Goal: Navigation & Orientation: Find specific page/section

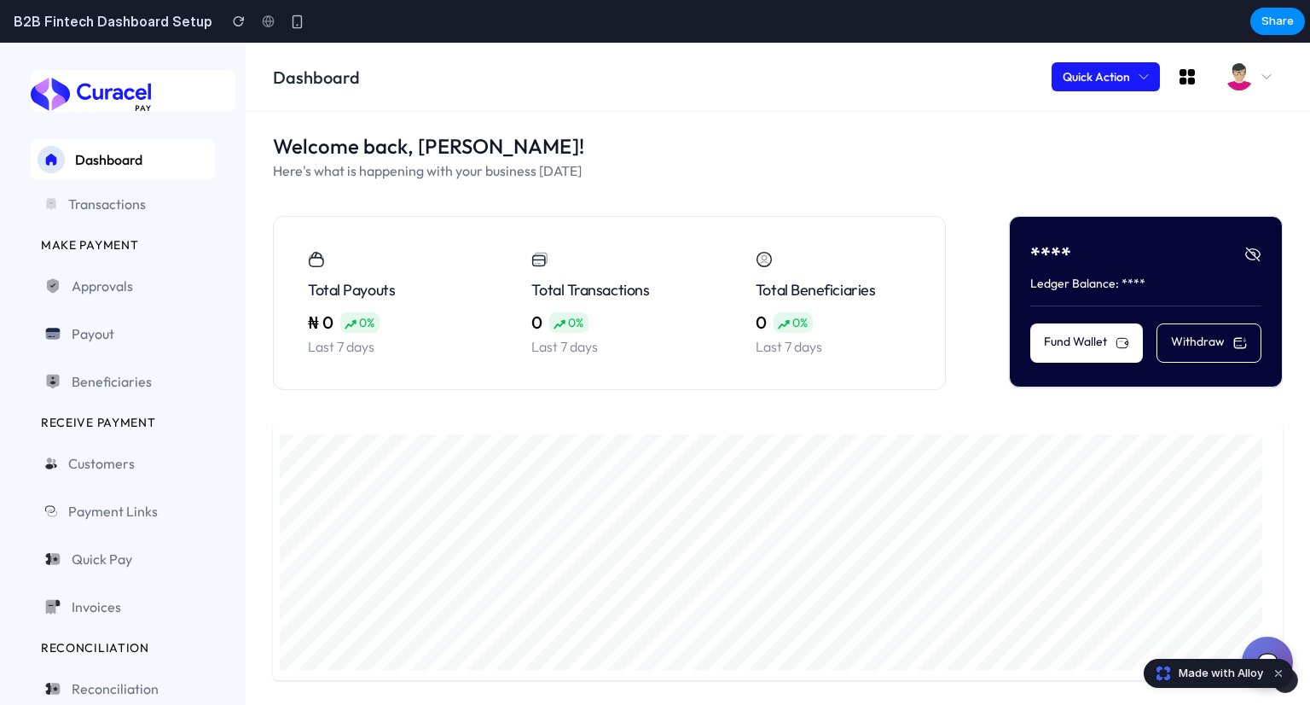
click at [918, 202] on div "Welcome back, [PERSON_NAME]! Here's what is happening with your business [DATE]…" at bounding box center [778, 261] width 1010 height 258
click at [82, 209] on span "Transactions" at bounding box center [134, 204] width 133 height 20
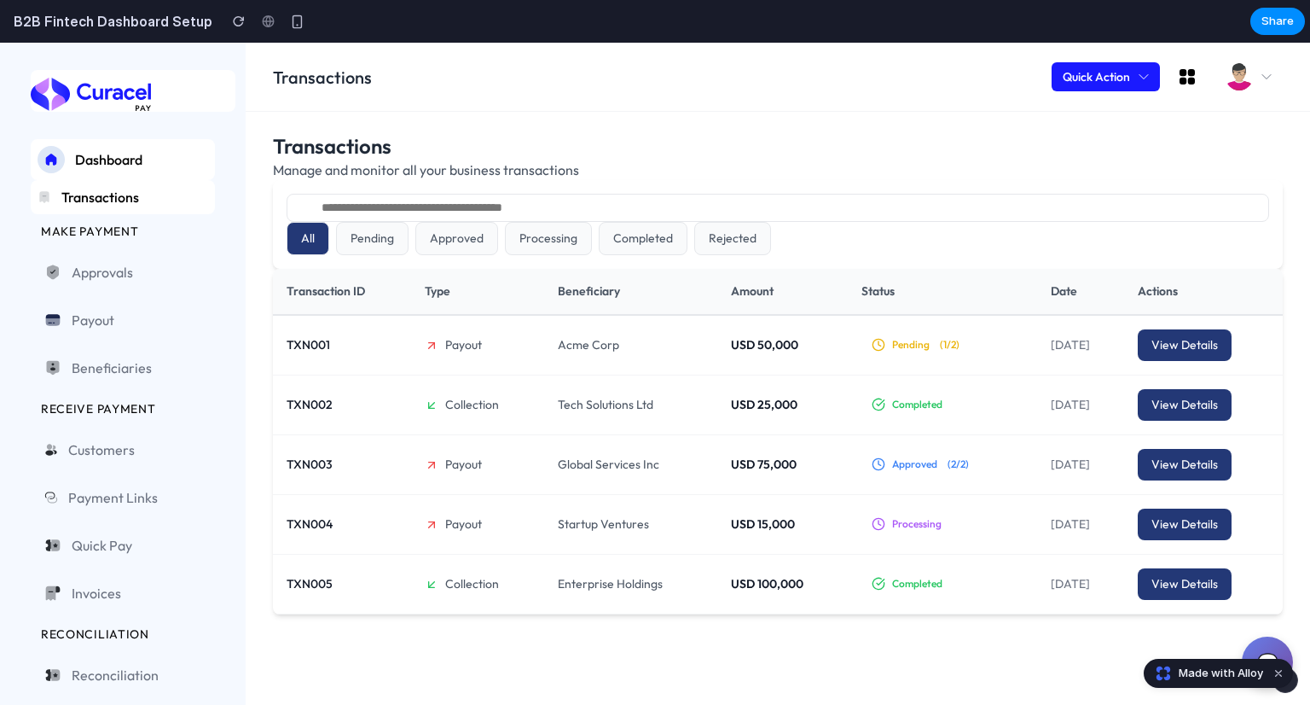
click at [112, 163] on span "Dashboard" at bounding box center [141, 159] width 133 height 20
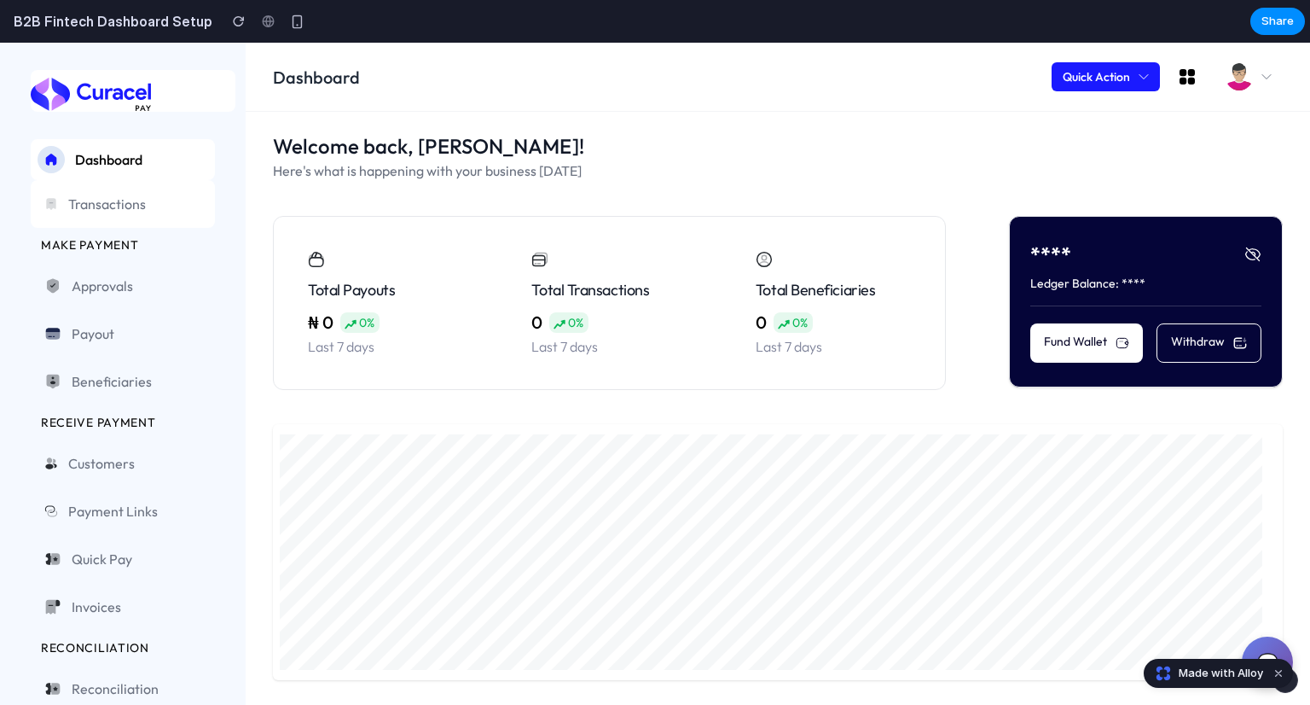
click at [154, 199] on span "Transactions" at bounding box center [134, 204] width 133 height 20
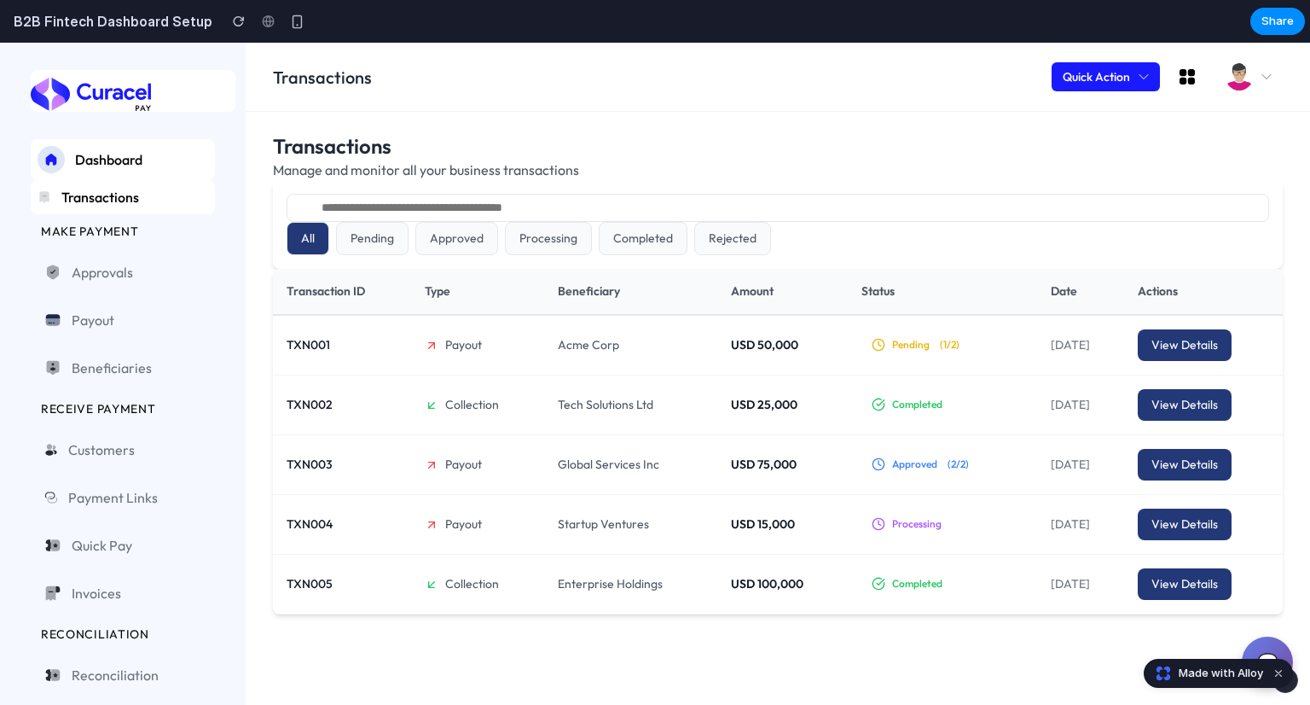
click at [113, 242] on ul "Dashboard Transactions MAKE PAYMENT Approvals Payout Beneficiaries RECEIVE PAYM…" at bounding box center [123, 555] width 184 height 833
click at [109, 268] on span "Approvals" at bounding box center [137, 272] width 130 height 20
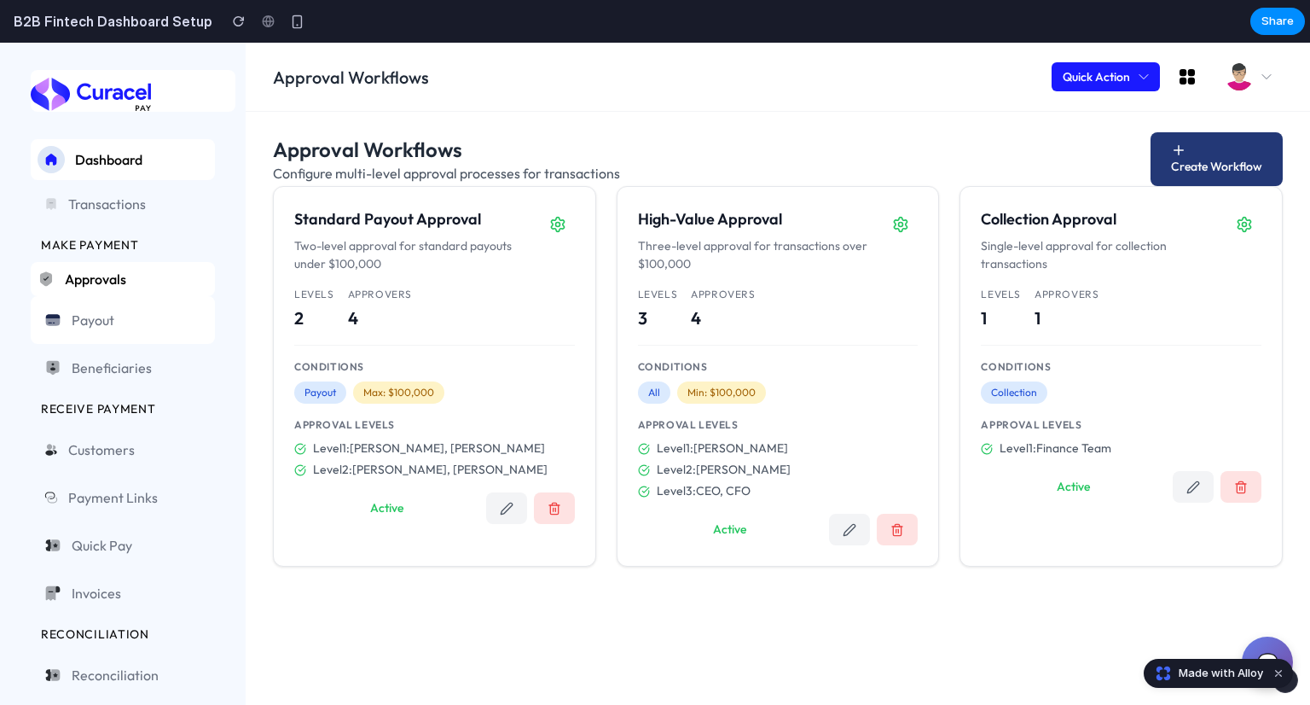
click at [106, 305] on link "Payout" at bounding box center [123, 320] width 184 height 48
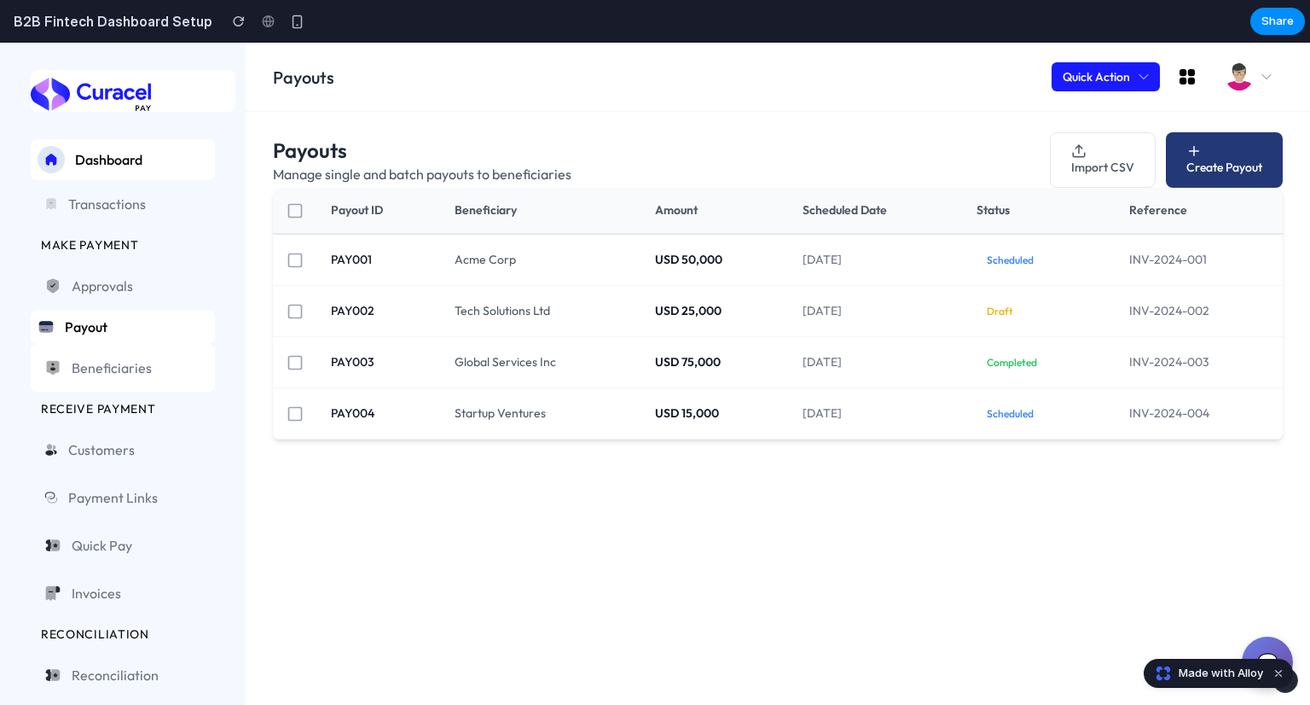
click at [114, 363] on span "Beneficiaries" at bounding box center [137, 367] width 130 height 20
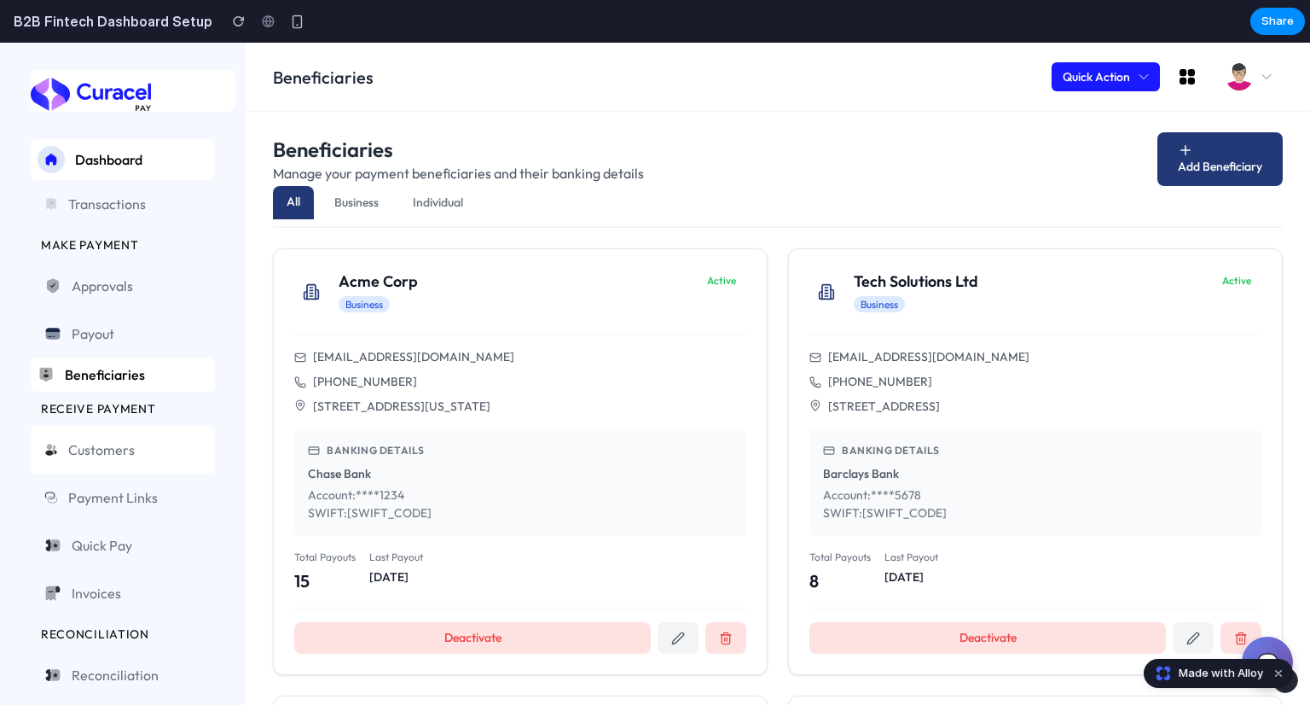
click at [108, 445] on span "Customers" at bounding box center [134, 449] width 133 height 20
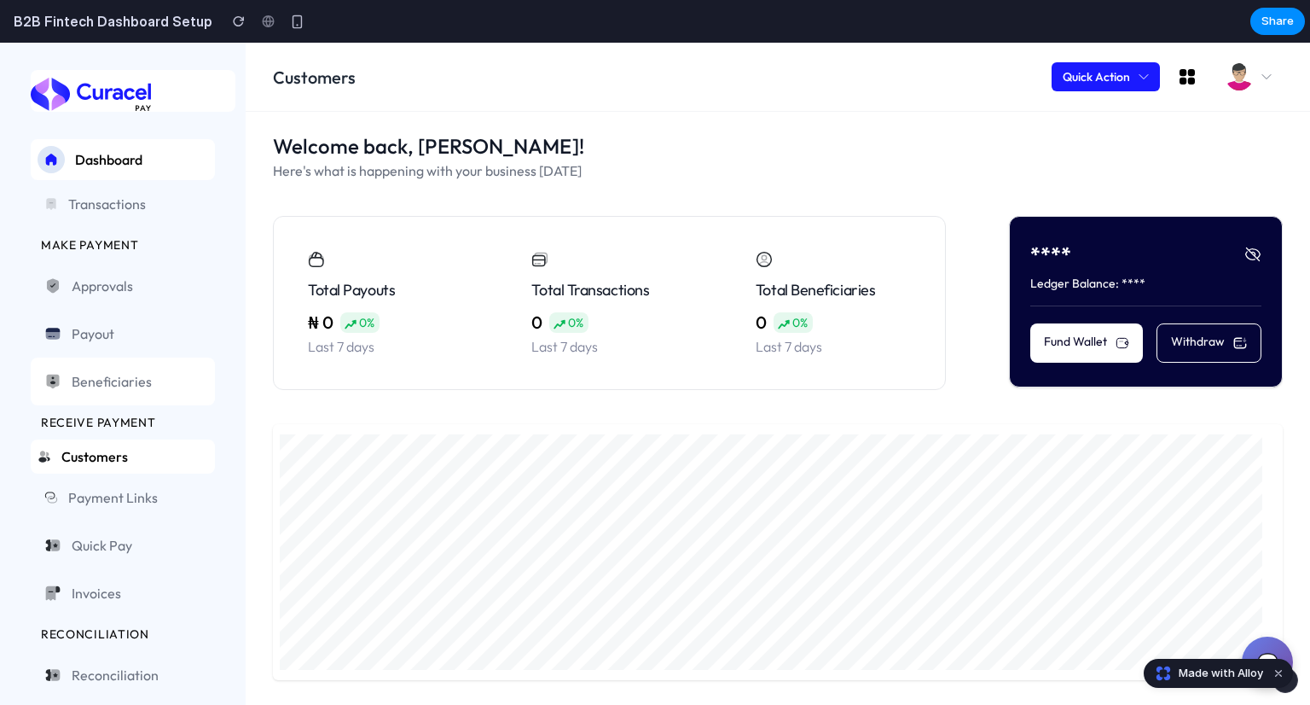
click at [119, 392] on link "Beneficiaries" at bounding box center [123, 381] width 184 height 48
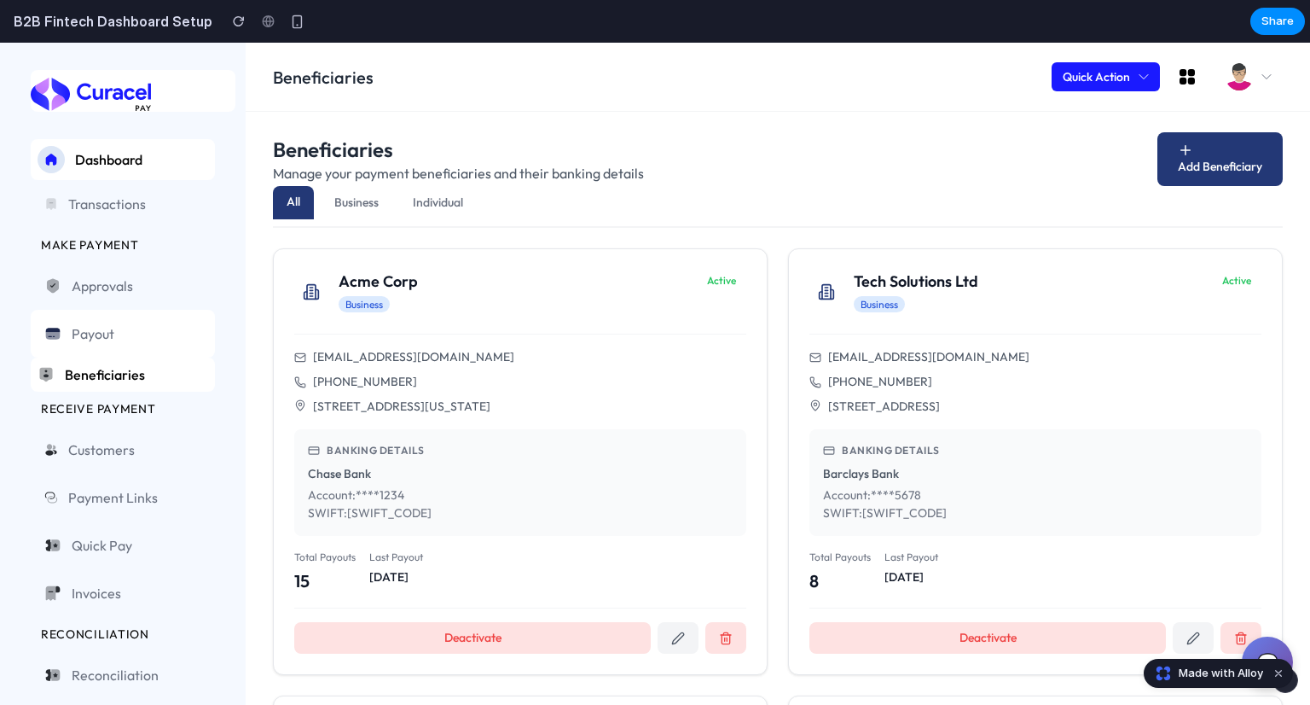
click at [126, 334] on span "Payout" at bounding box center [137, 333] width 130 height 20
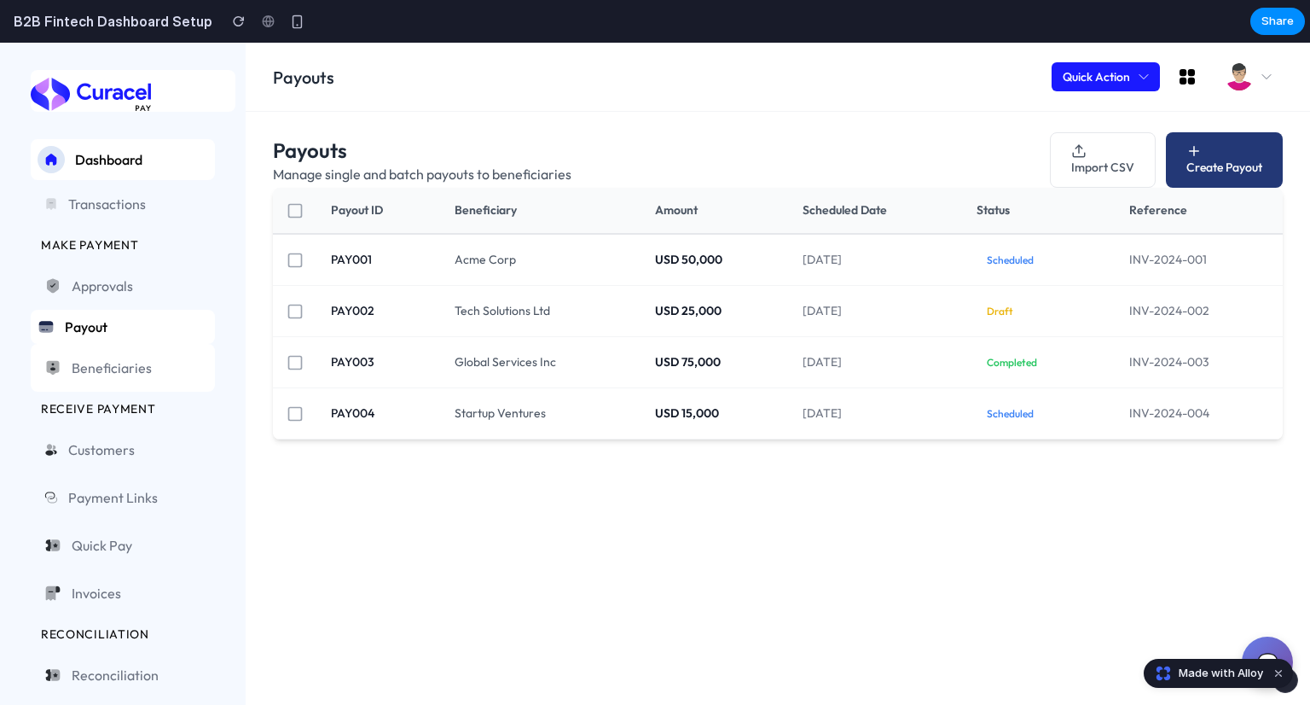
click at [124, 361] on span "Beneficiaries" at bounding box center [137, 367] width 130 height 20
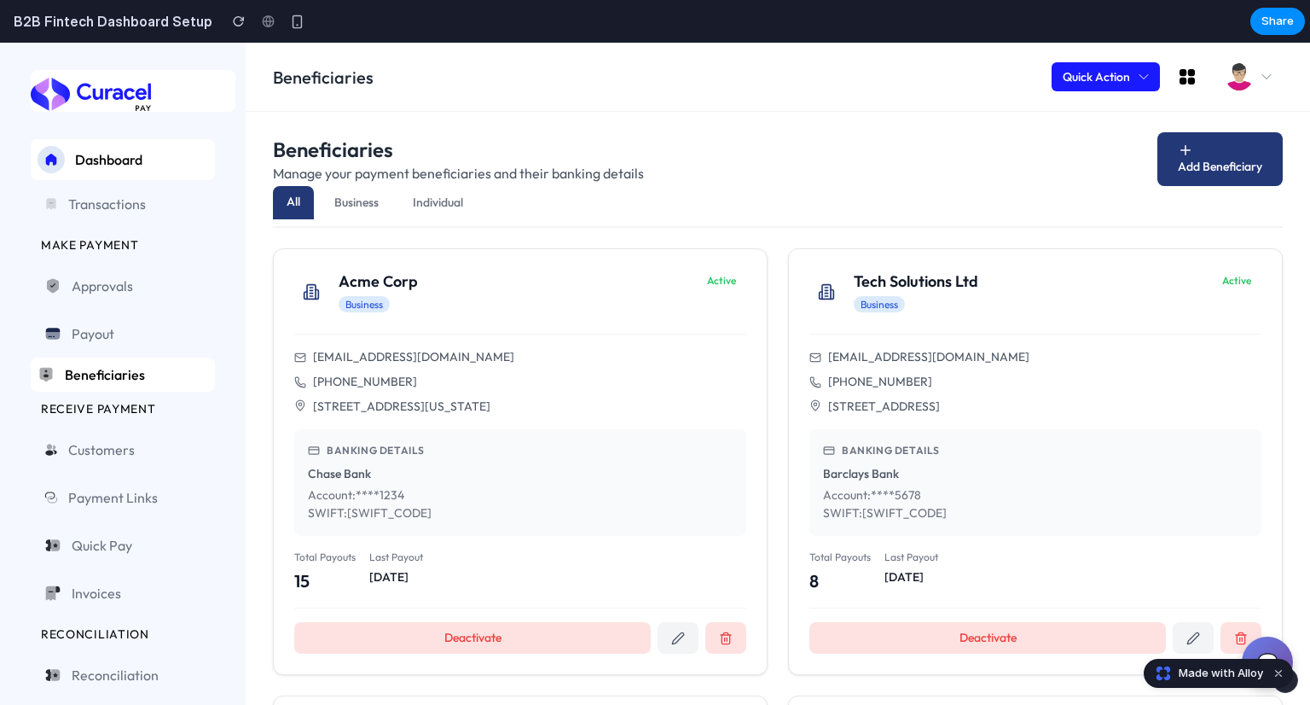
click at [367, 214] on button "Business" at bounding box center [357, 202] width 72 height 33
click at [447, 197] on span "Individual" at bounding box center [438, 201] width 50 height 15
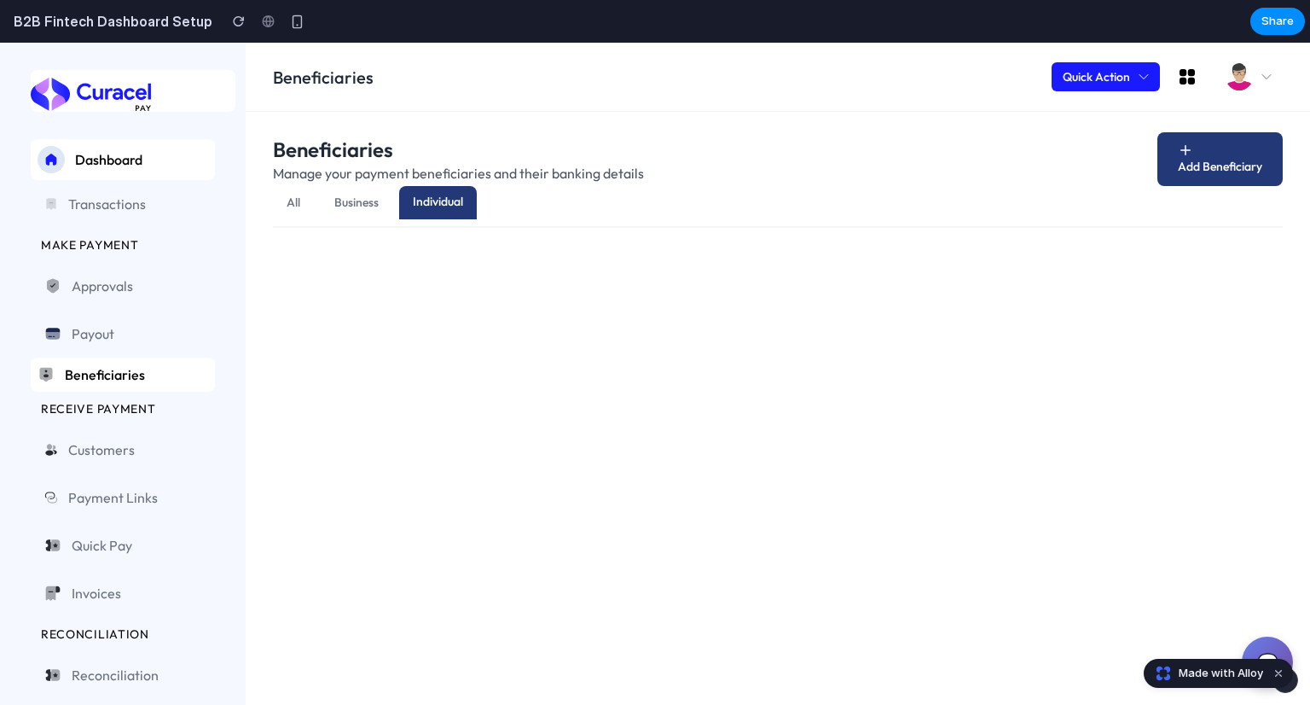
click at [353, 199] on span "Business" at bounding box center [356, 201] width 44 height 15
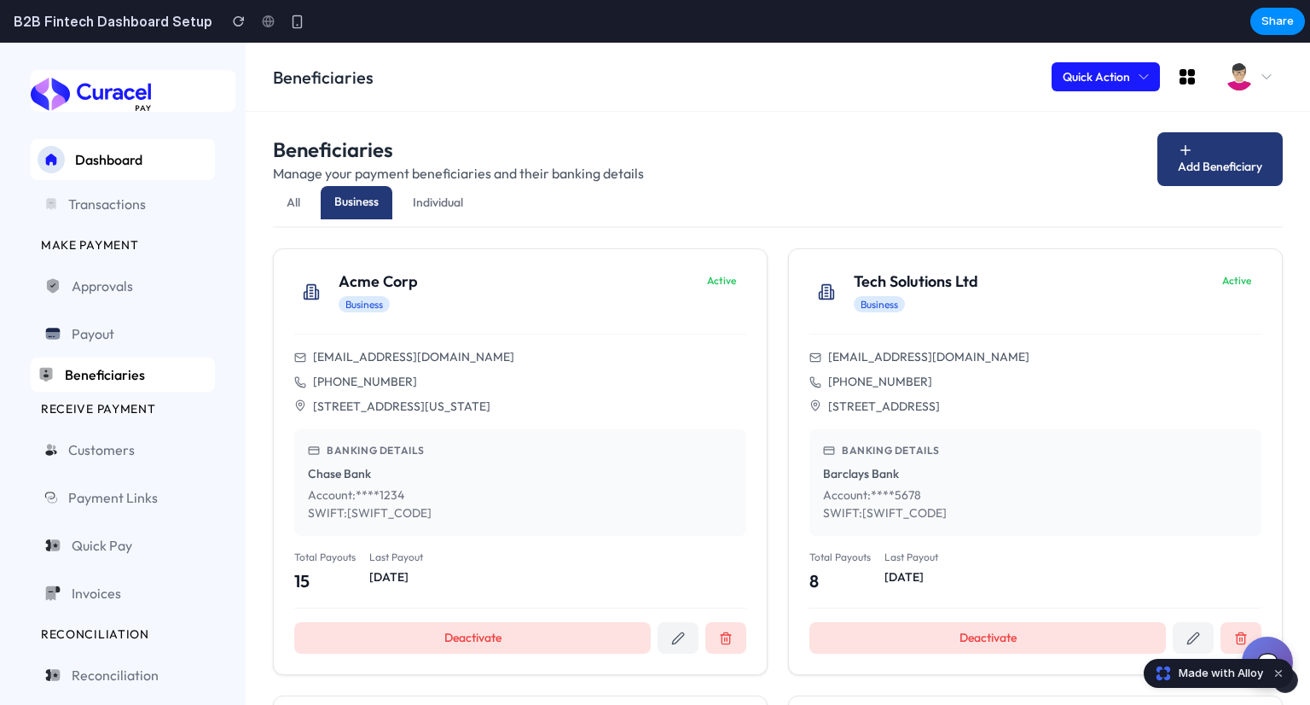
click at [304, 203] on button "All" at bounding box center [293, 202] width 41 height 33
click at [201, 165] on div "Dashboard Transactions MAKE PAYMENT Approvals Payout Beneficiaries RECEIVE PAYM…" at bounding box center [123, 374] width 246 height 662
click at [168, 166] on span "Dashboard" at bounding box center [141, 159] width 133 height 20
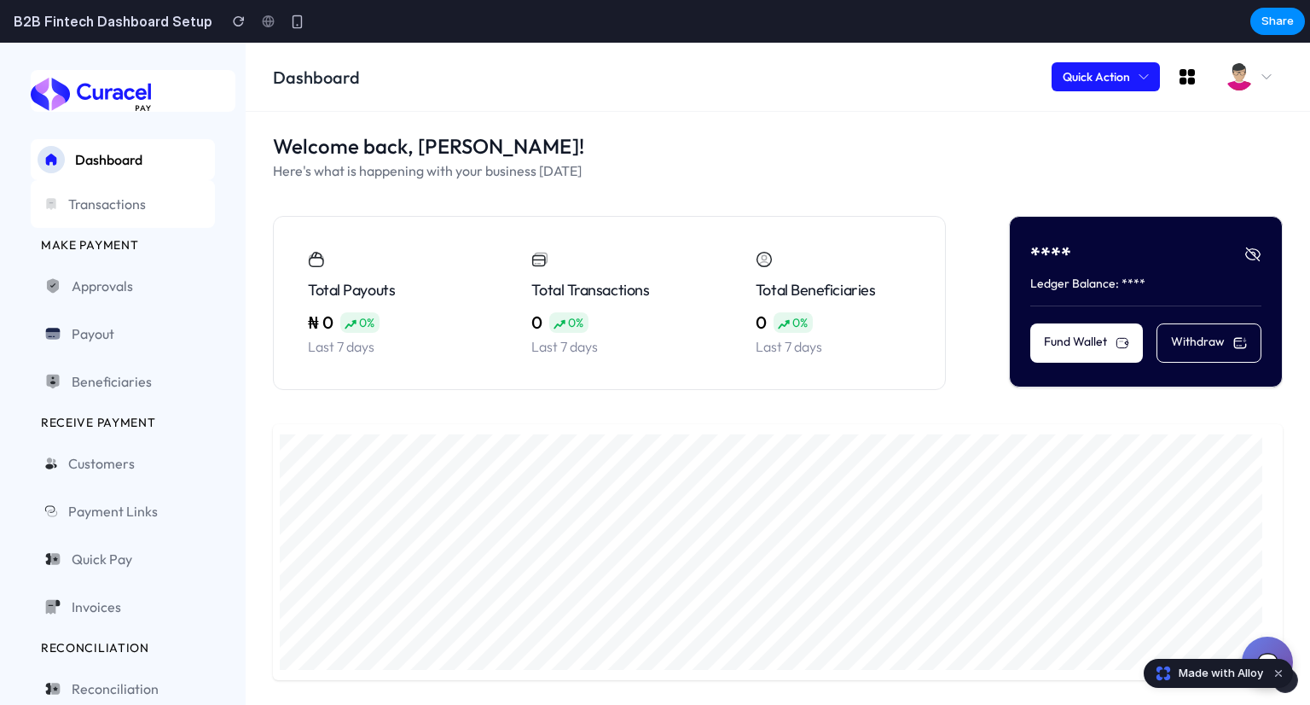
click at [49, 180] on link "Transactions" at bounding box center [123, 204] width 184 height 48
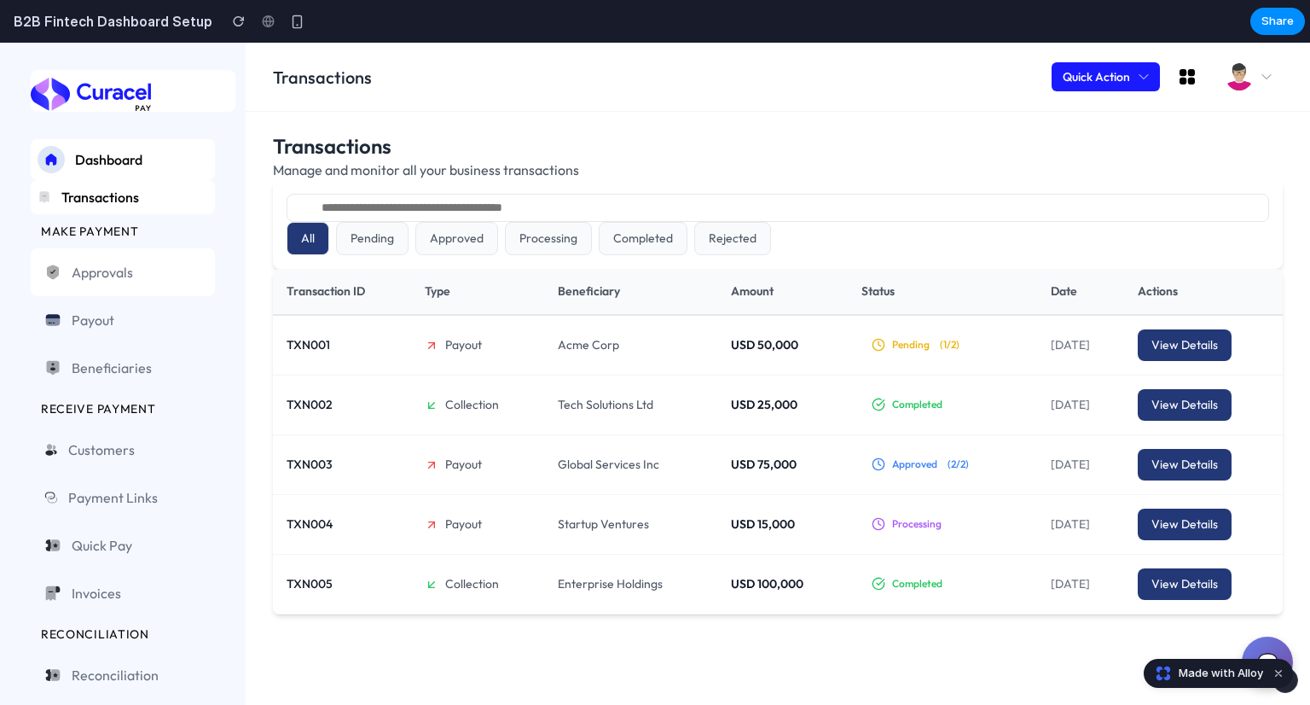
click at [96, 268] on span "Approvals" at bounding box center [137, 272] width 130 height 20
